Goal: Navigation & Orientation: Find specific page/section

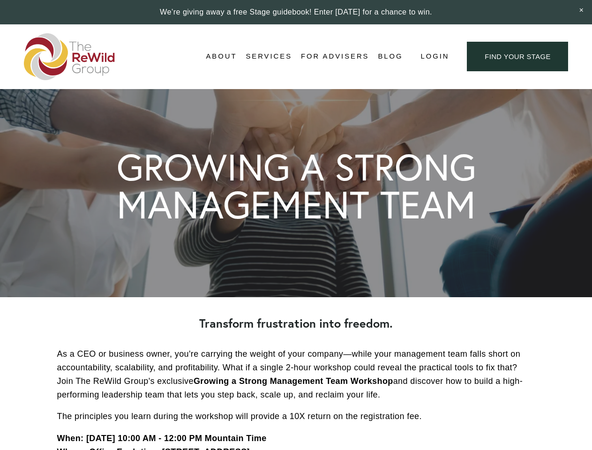
click at [434, 57] on span "Login" at bounding box center [434, 56] width 29 height 13
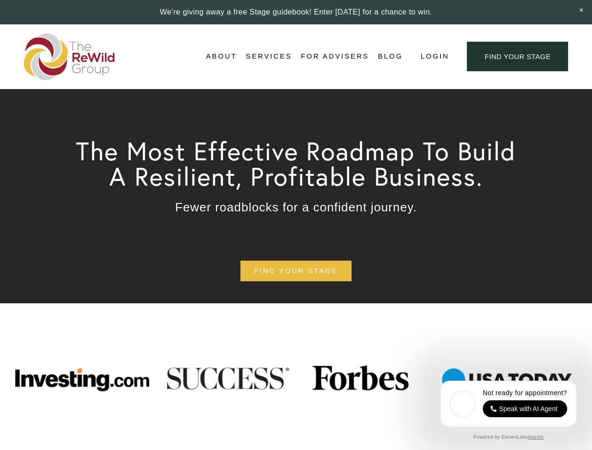
click at [434, 57] on span "Login" at bounding box center [434, 56] width 29 height 13
